Goal: Task Accomplishment & Management: Complete application form

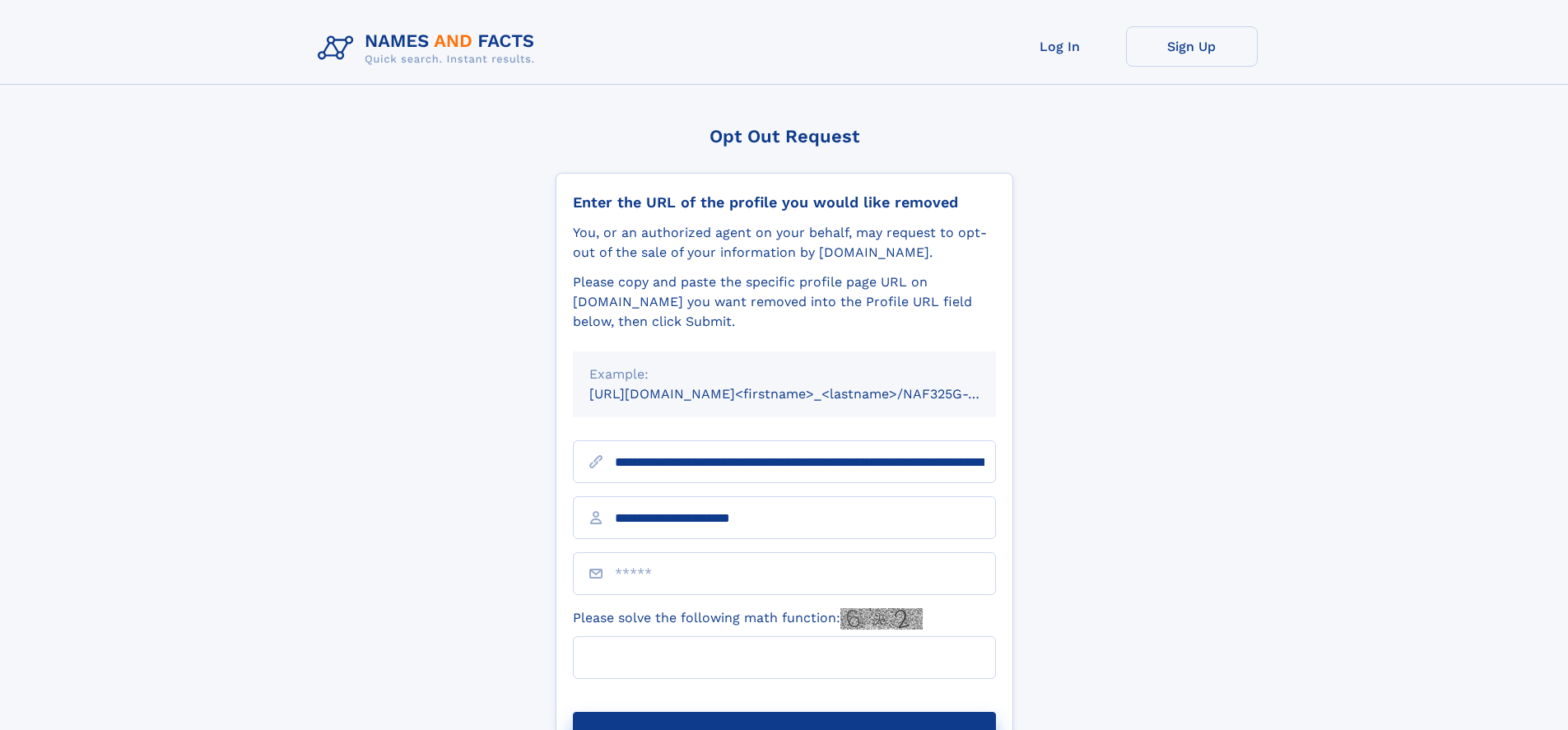
type input "**********"
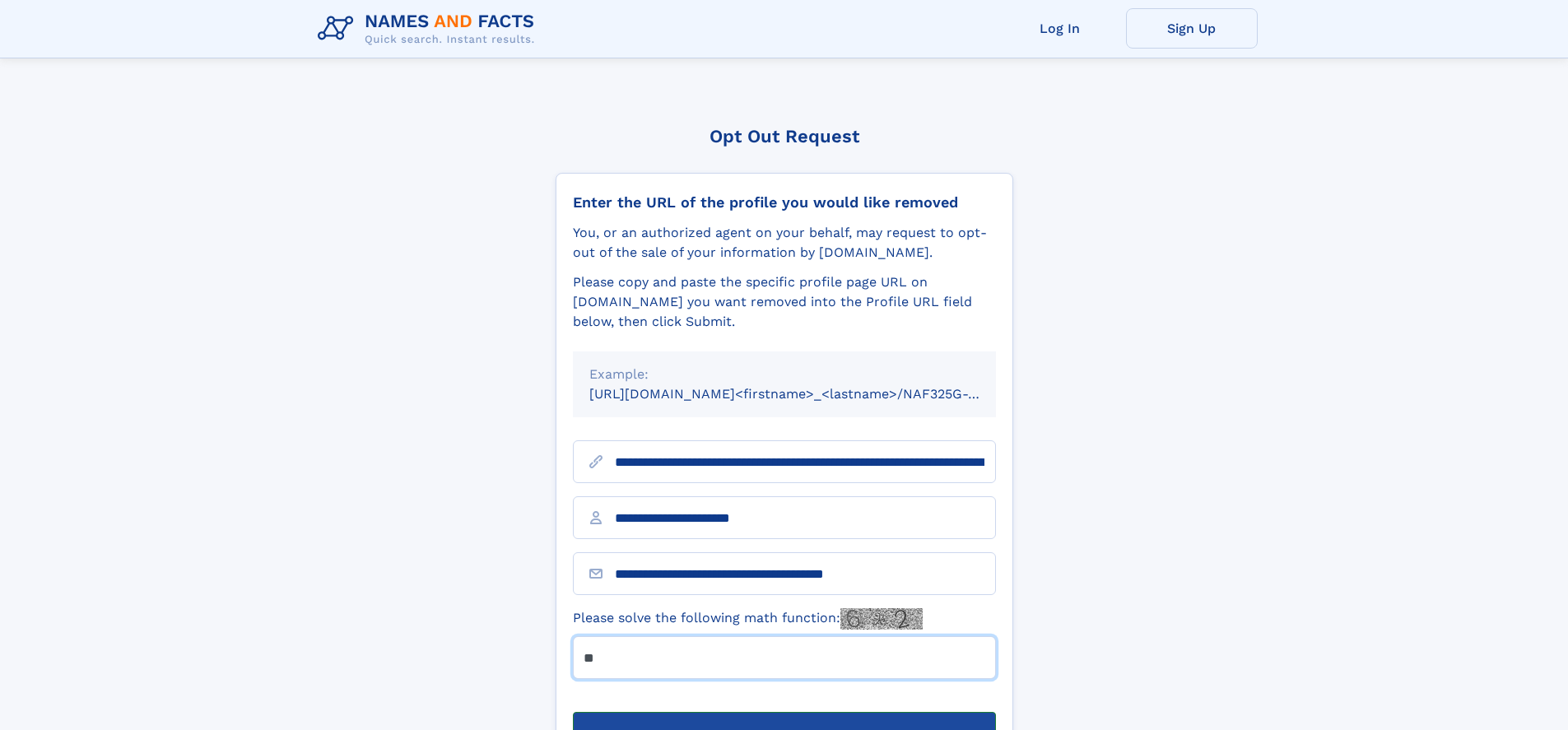
type input "**"
click at [784, 712] on button "Submit Opt Out Request" at bounding box center [784, 739] width 423 height 53
